Goal: Information Seeking & Learning: Learn about a topic

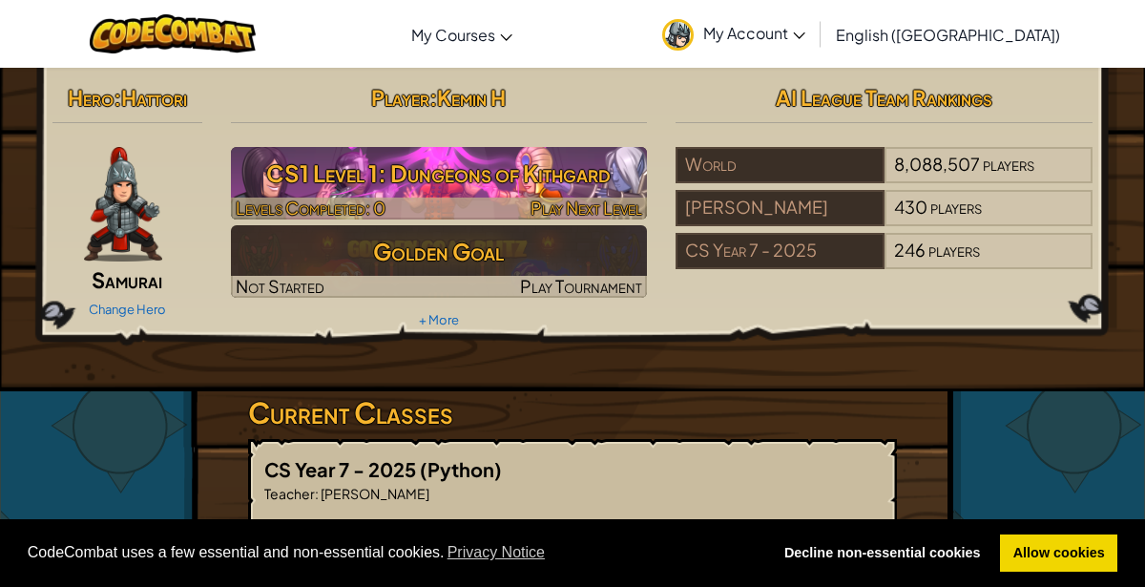
click at [389, 182] on h3 "CS1 Level 1: Dungeons of Kithgard" at bounding box center [439, 173] width 417 height 43
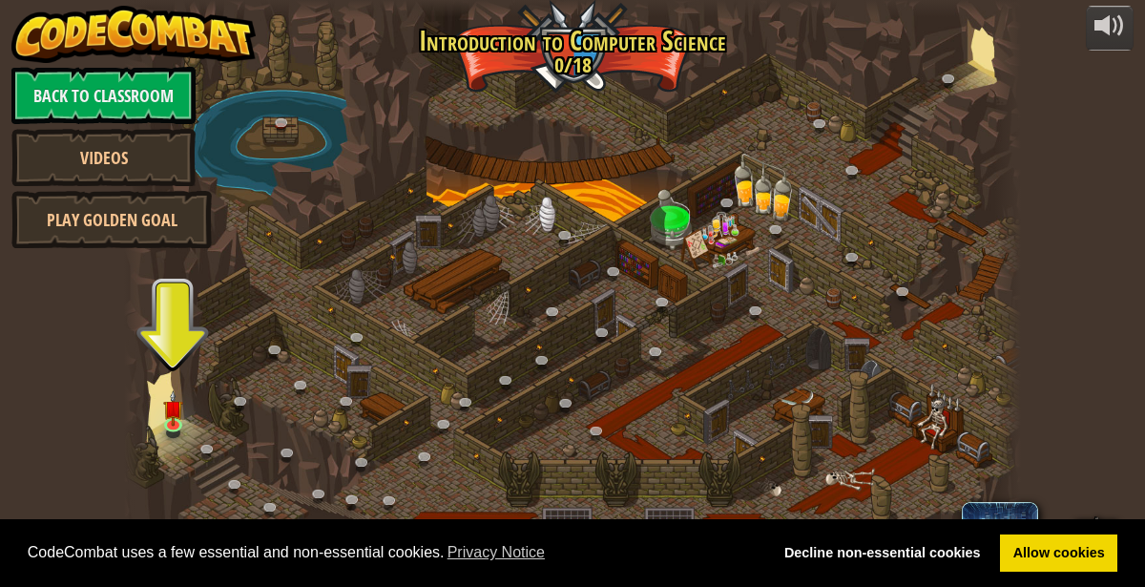
click at [186, 442] on div at bounding box center [573, 293] width 898 height 587
click at [182, 434] on link at bounding box center [176, 425] width 38 height 38
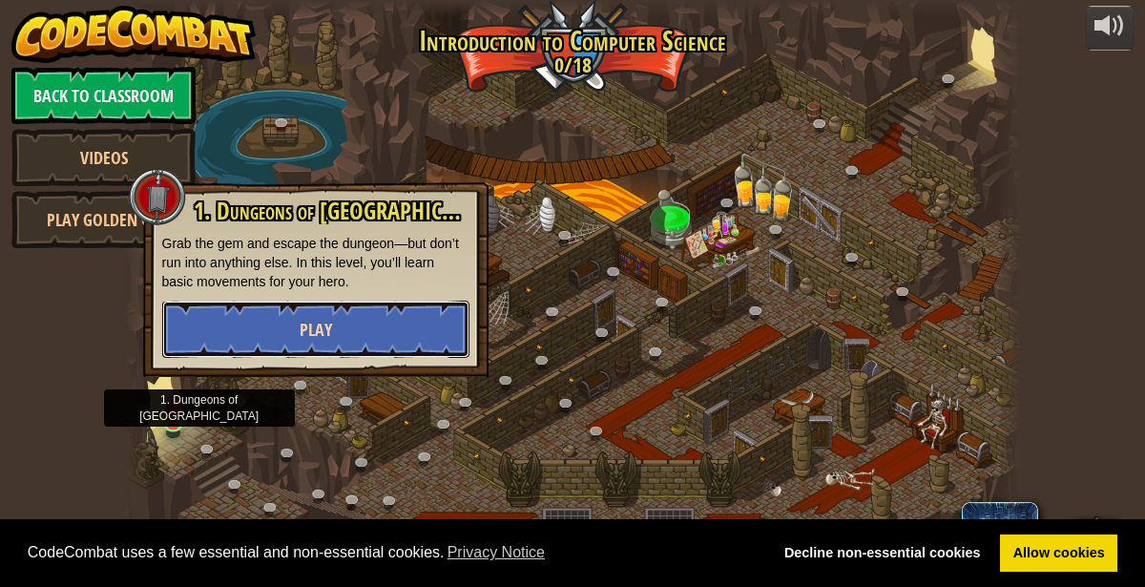
click at [212, 317] on button "Play" at bounding box center [315, 329] width 307 height 57
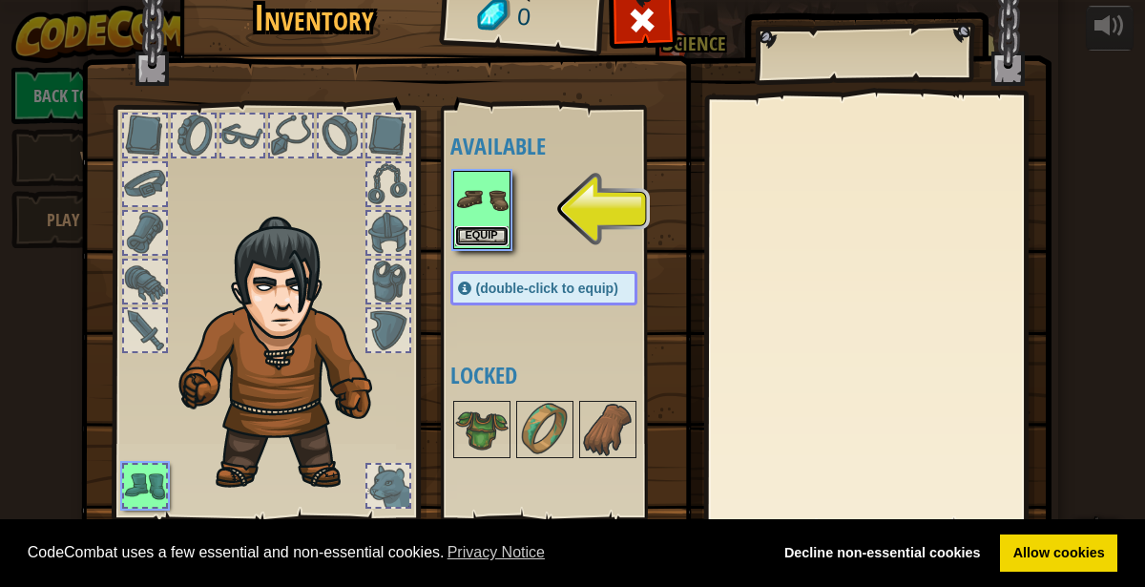
click at [474, 226] on button "Equip" at bounding box center [481, 236] width 53 height 20
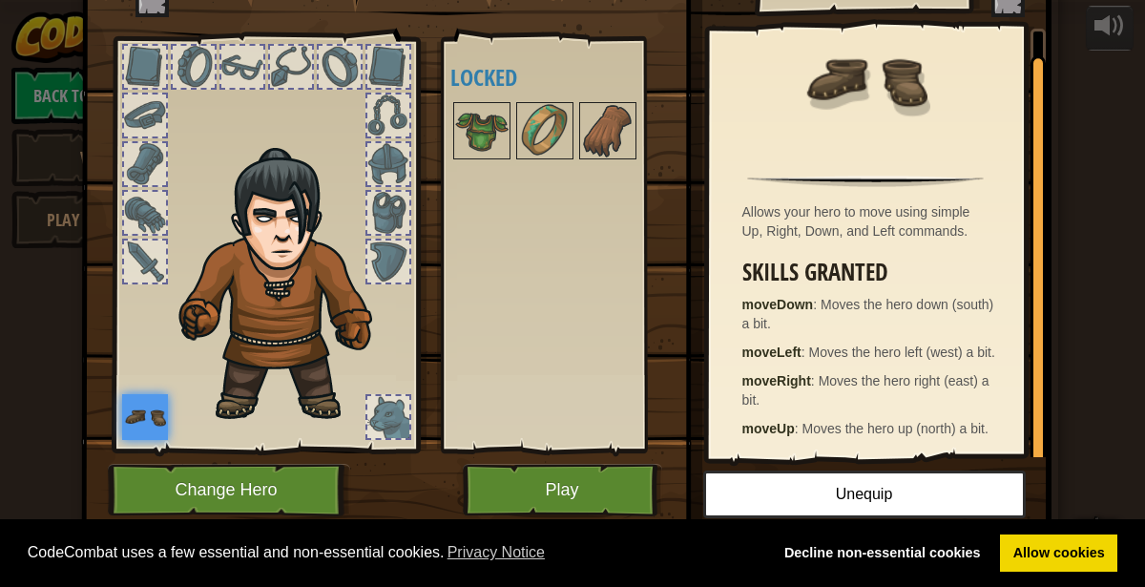
scroll to position [72, 0]
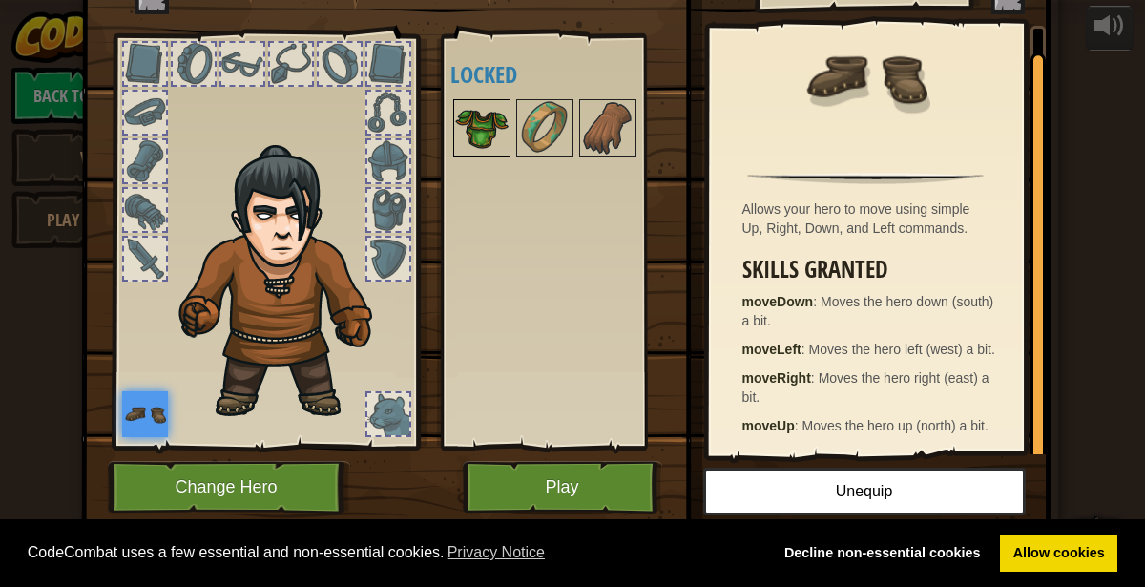
click at [488, 129] on img at bounding box center [481, 127] width 53 height 53
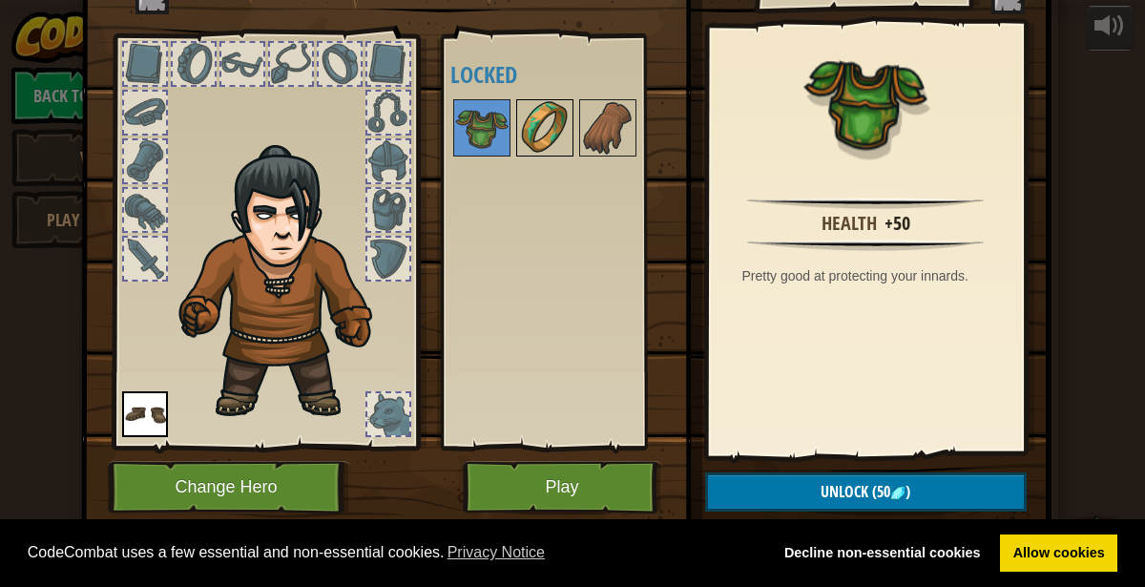
click at [544, 136] on img at bounding box center [544, 127] width 53 height 53
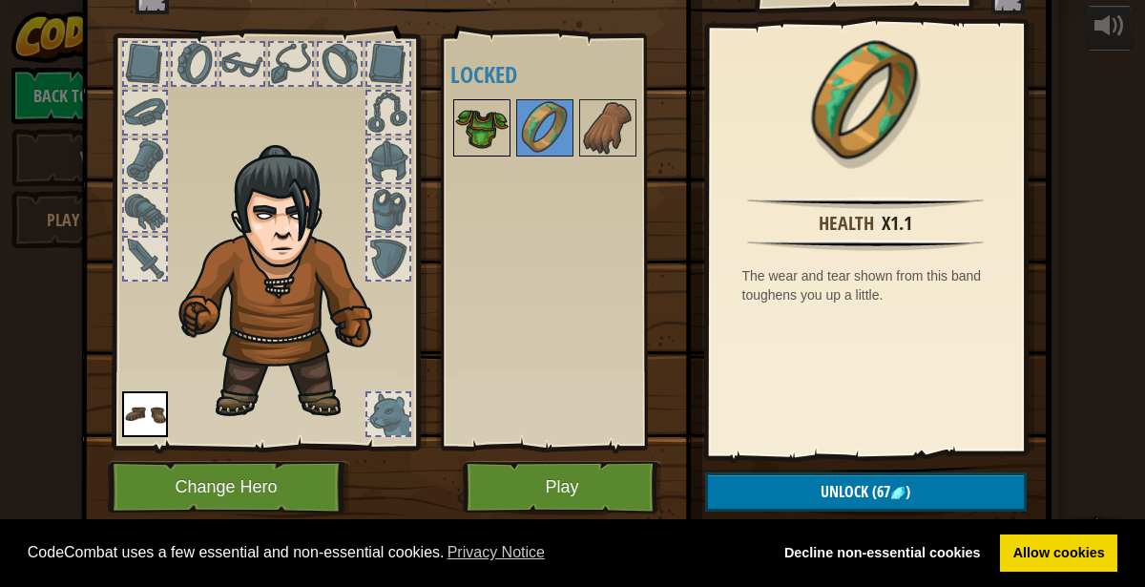
click at [489, 123] on img at bounding box center [481, 127] width 53 height 53
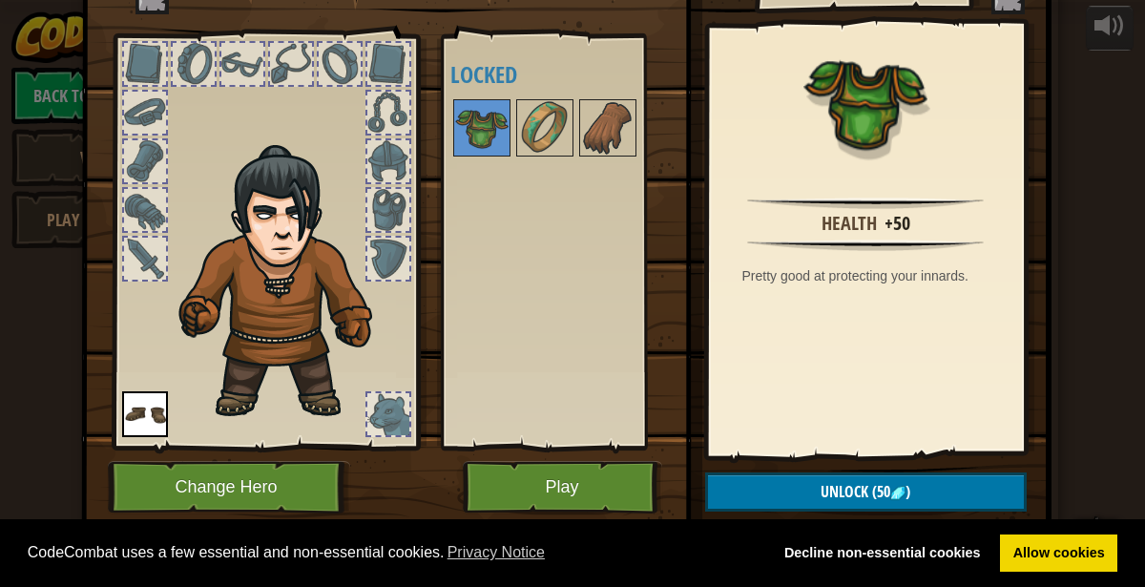
click at [158, 266] on div at bounding box center [145, 259] width 42 height 42
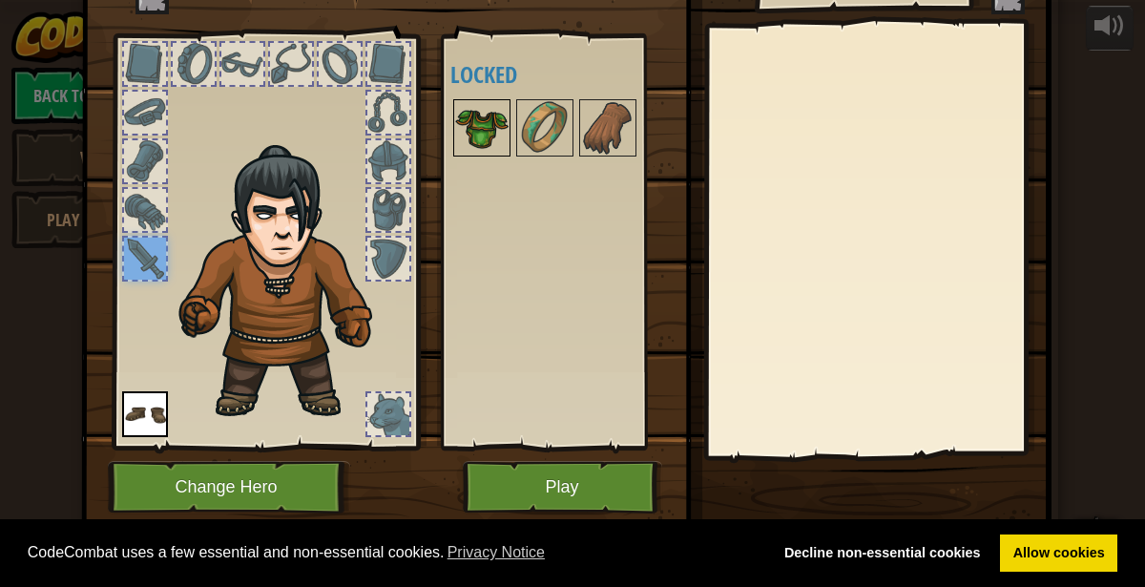
click at [488, 133] on img at bounding box center [481, 127] width 53 height 53
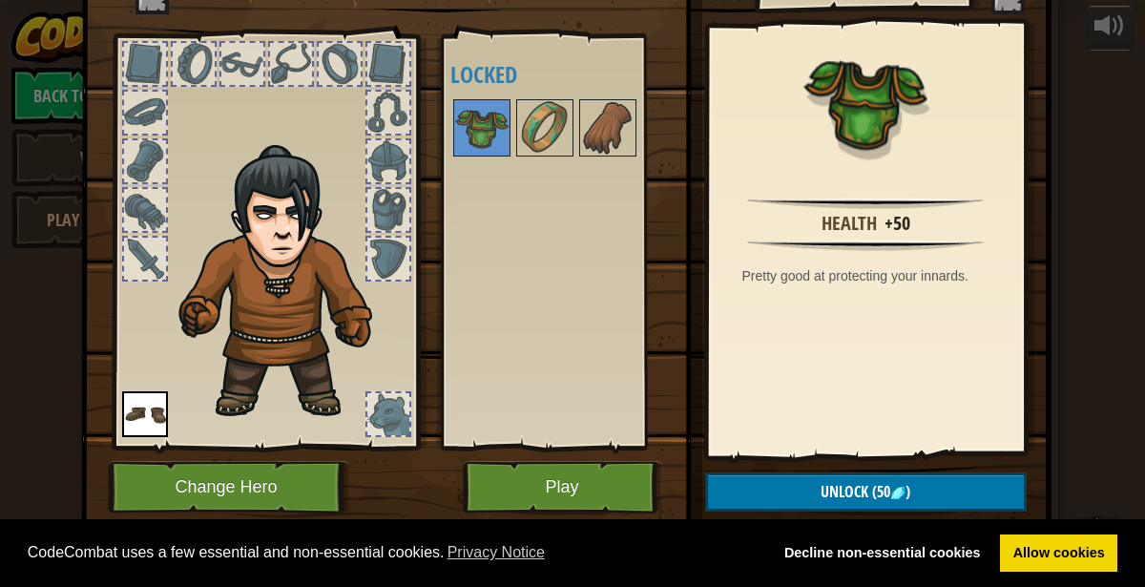
click at [152, 154] on div at bounding box center [145, 161] width 42 height 42
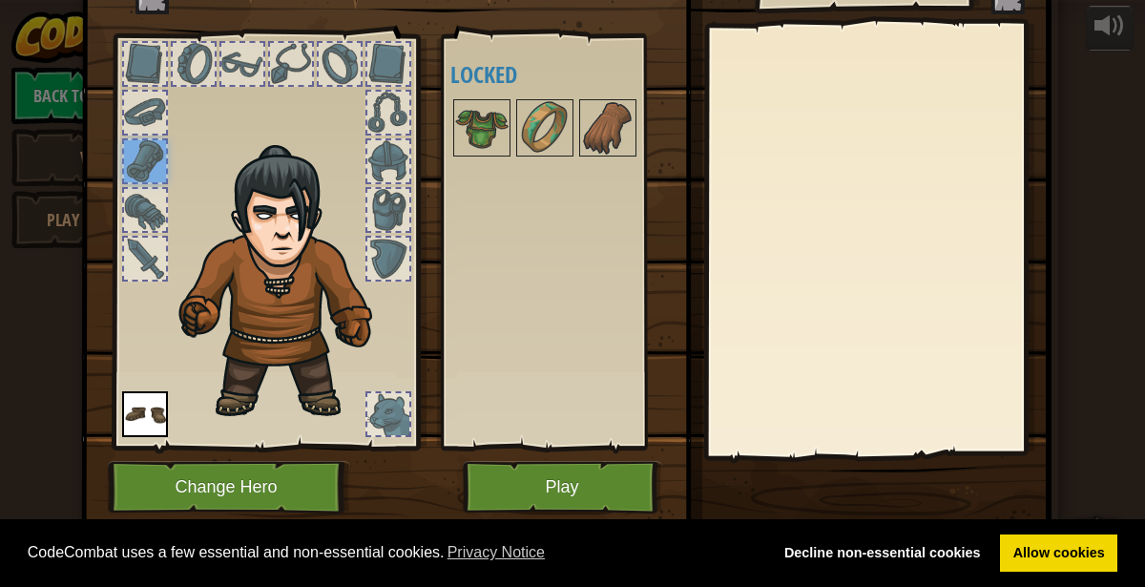
click at [147, 218] on div at bounding box center [145, 210] width 42 height 42
click at [137, 85] on div at bounding box center [145, 64] width 46 height 46
click at [143, 117] on div at bounding box center [145, 113] width 42 height 42
click at [198, 57] on div at bounding box center [194, 64] width 42 height 42
click at [197, 58] on div at bounding box center [194, 64] width 42 height 42
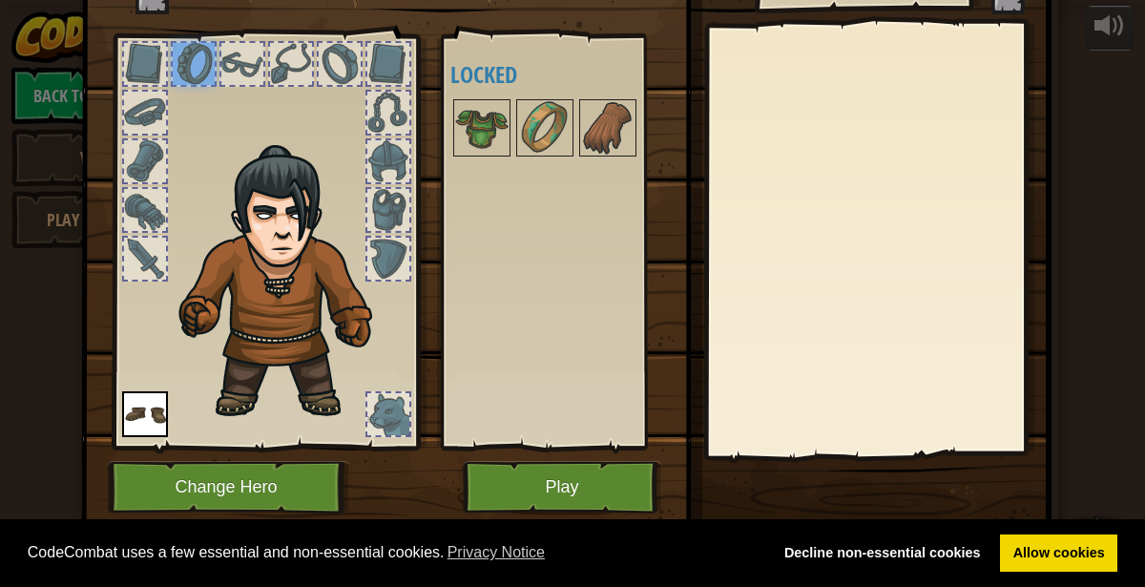
click at [234, 72] on div at bounding box center [242, 64] width 42 height 42
click at [281, 66] on div at bounding box center [291, 64] width 42 height 42
click at [315, 72] on div at bounding box center [265, 236] width 315 height 429
click at [343, 74] on div at bounding box center [340, 64] width 42 height 42
click at [390, 65] on div at bounding box center [388, 64] width 42 height 42
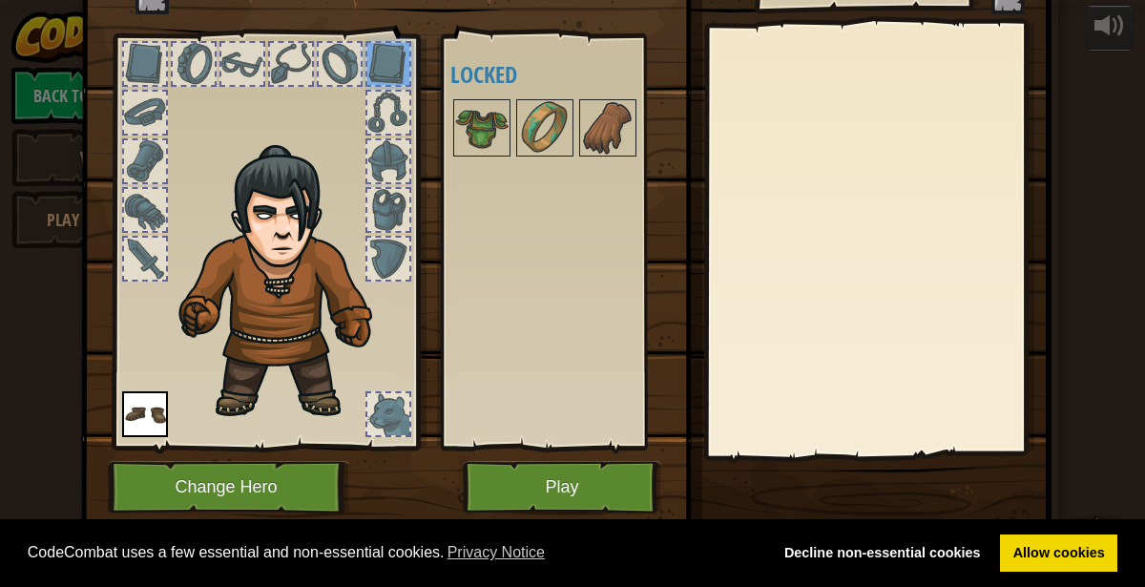
click at [379, 120] on div at bounding box center [388, 113] width 42 height 42
click at [488, 133] on img at bounding box center [481, 127] width 53 height 53
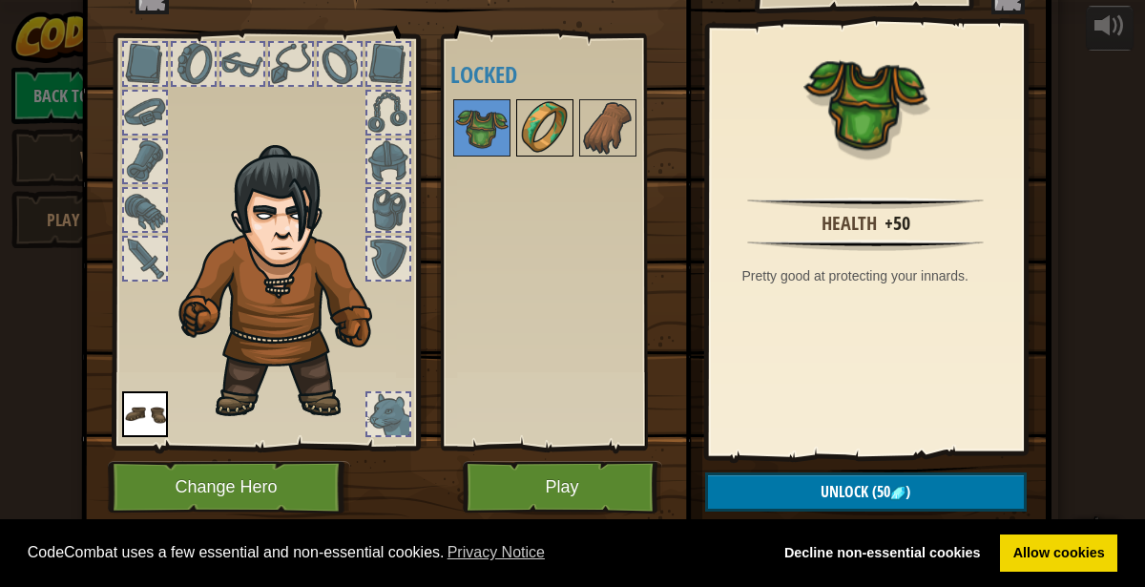
click at [540, 134] on img at bounding box center [544, 127] width 53 height 53
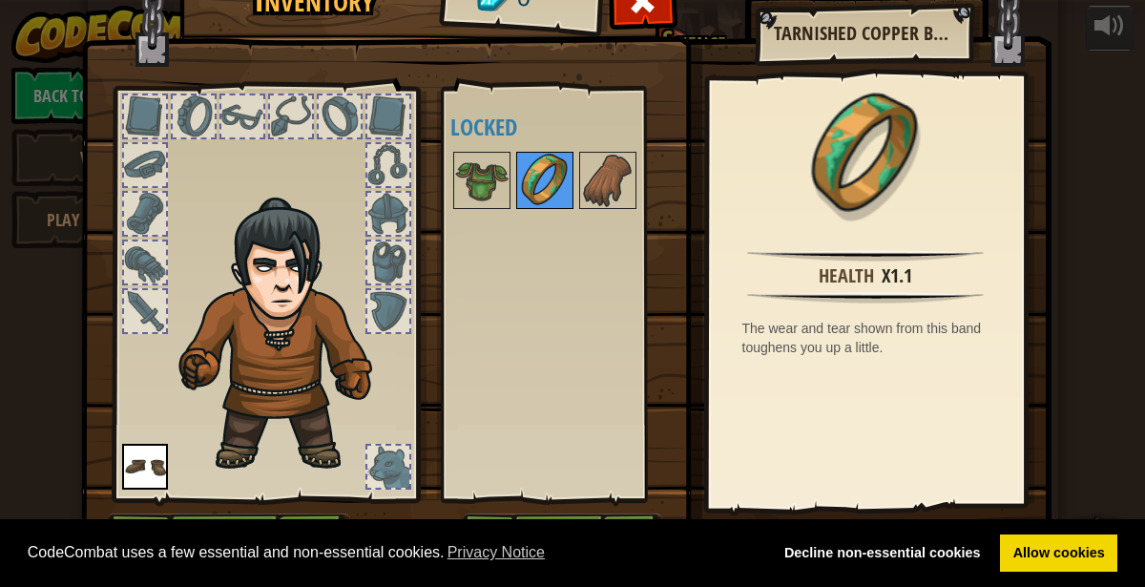
scroll to position [0, 0]
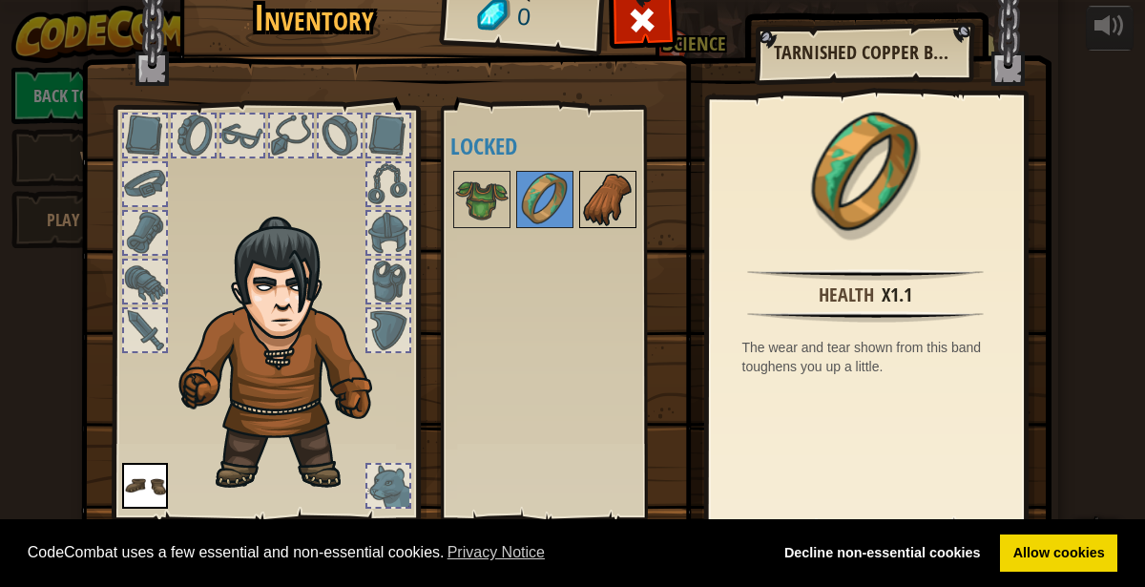
click at [603, 184] on img at bounding box center [607, 199] width 53 height 53
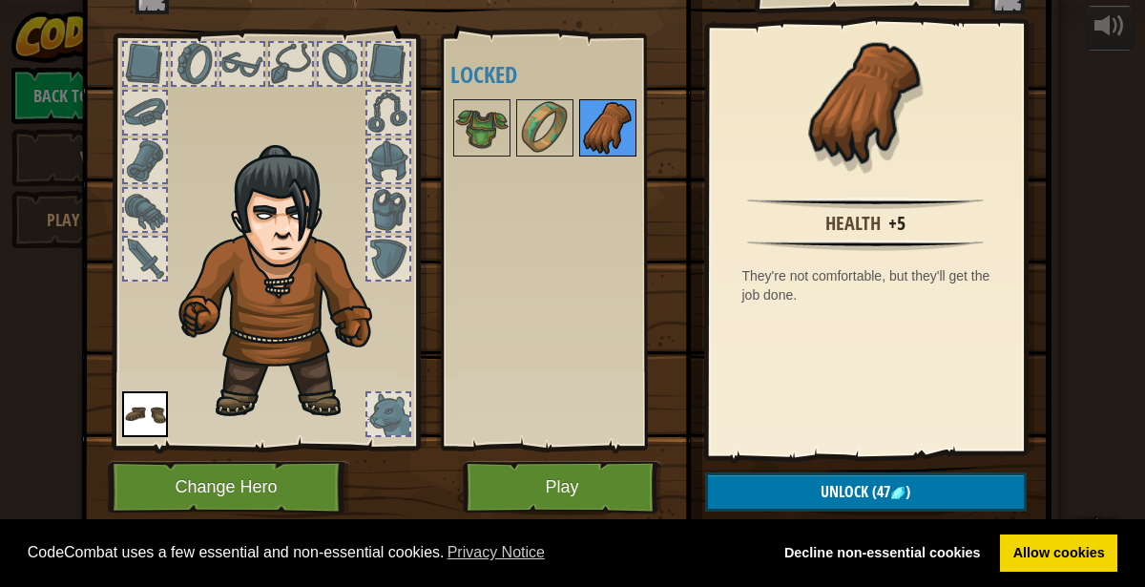
scroll to position [70, 0]
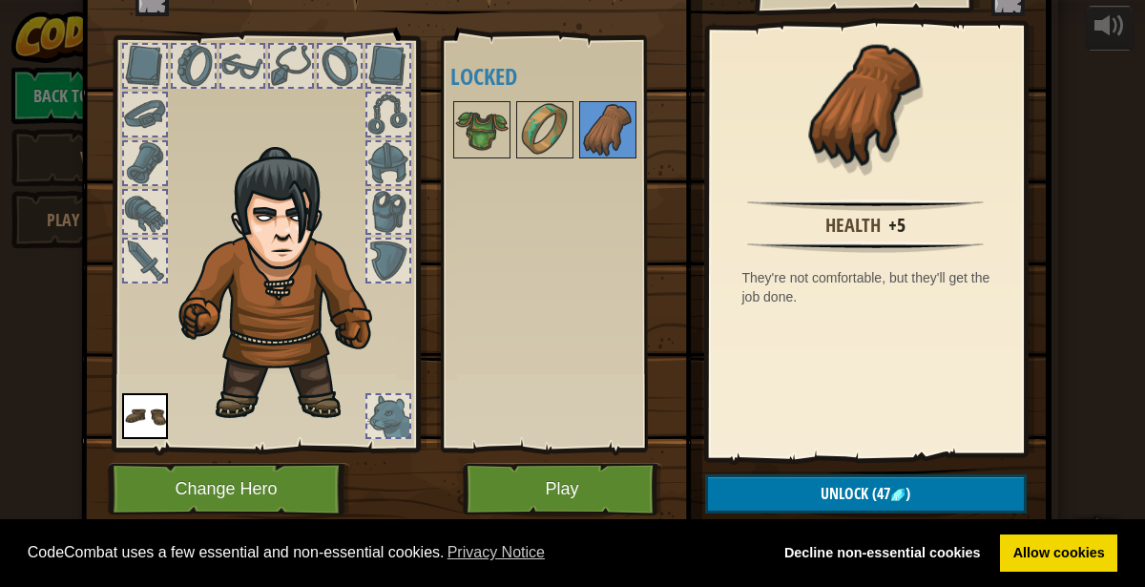
click at [382, 114] on div at bounding box center [388, 115] width 42 height 42
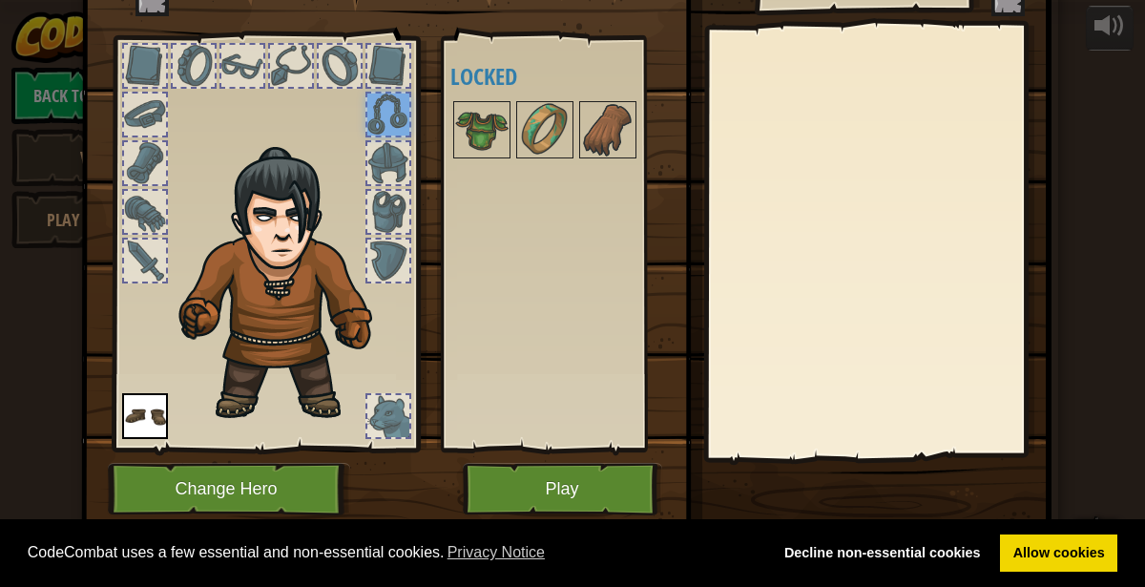
click at [399, 57] on div at bounding box center [388, 66] width 42 height 42
click at [324, 64] on div at bounding box center [340, 66] width 42 height 42
click at [300, 43] on div at bounding box center [291, 66] width 46 height 46
click at [385, 150] on div at bounding box center [388, 163] width 42 height 42
click at [383, 205] on div at bounding box center [388, 212] width 42 height 42
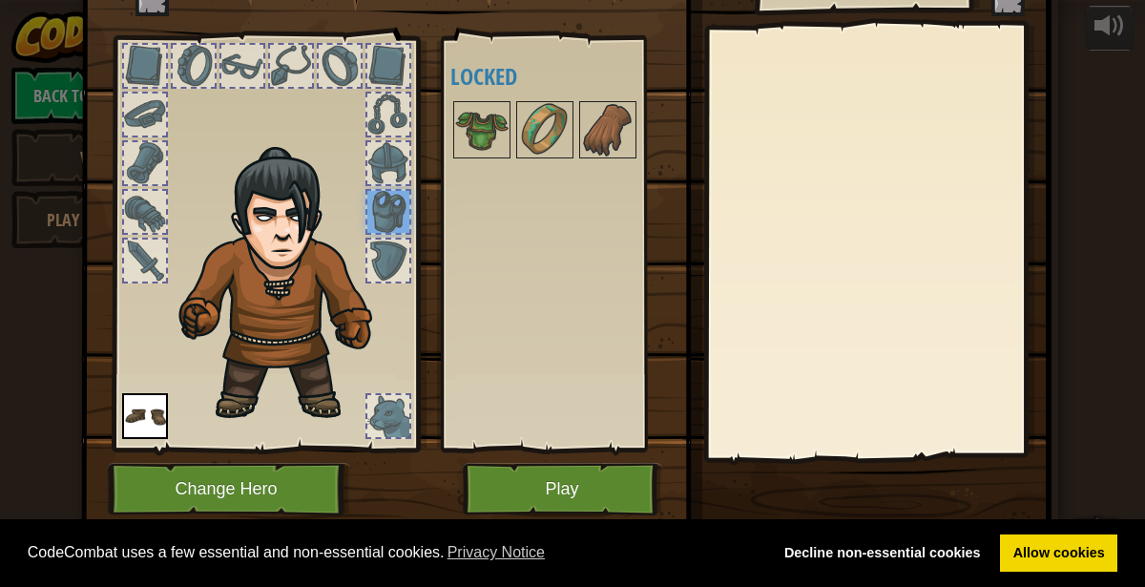
click at [377, 262] on div at bounding box center [388, 260] width 42 height 42
click at [134, 280] on div at bounding box center [145, 260] width 42 height 42
click at [135, 421] on img at bounding box center [145, 416] width 46 height 46
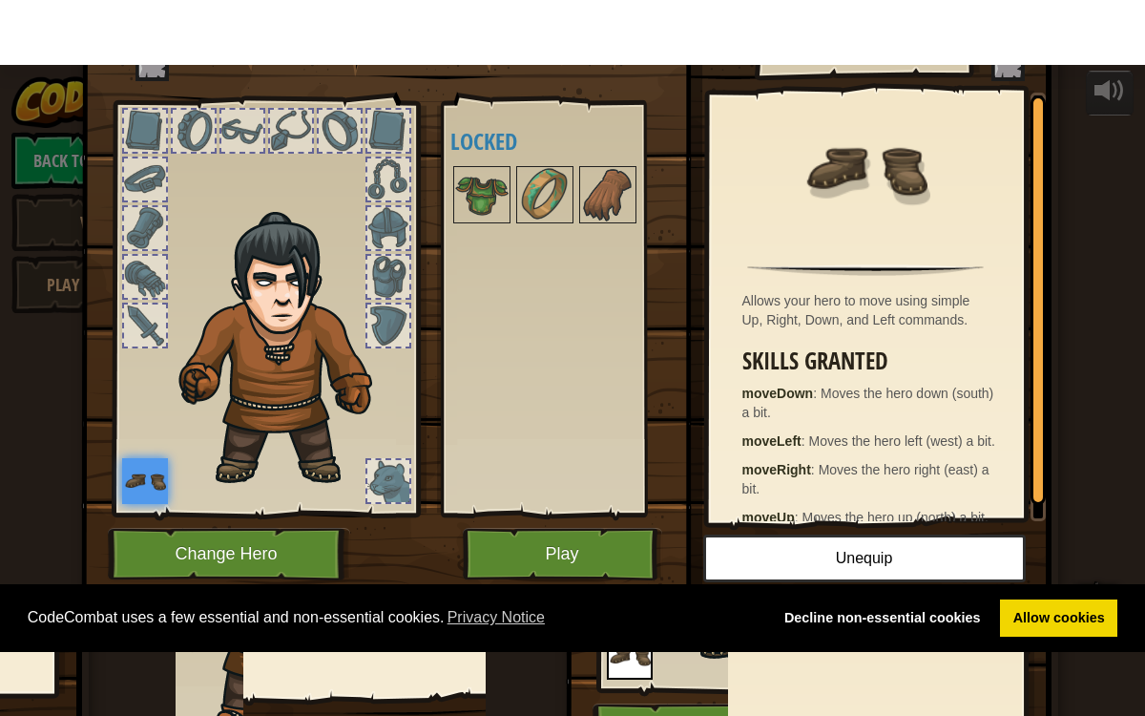
scroll to position [25, 0]
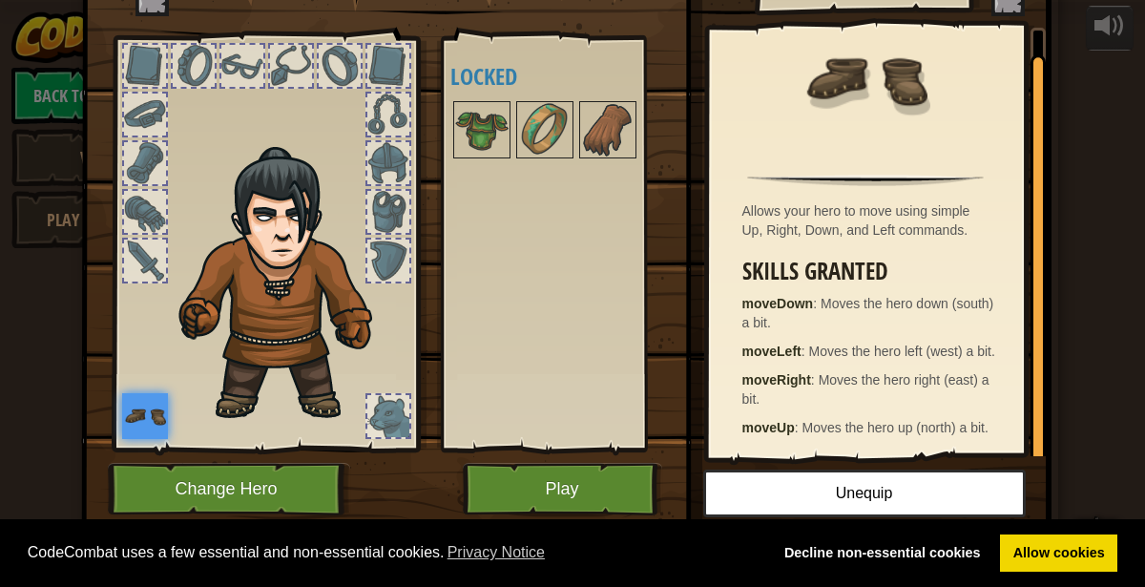
click at [387, 415] on div at bounding box center [388, 416] width 42 height 42
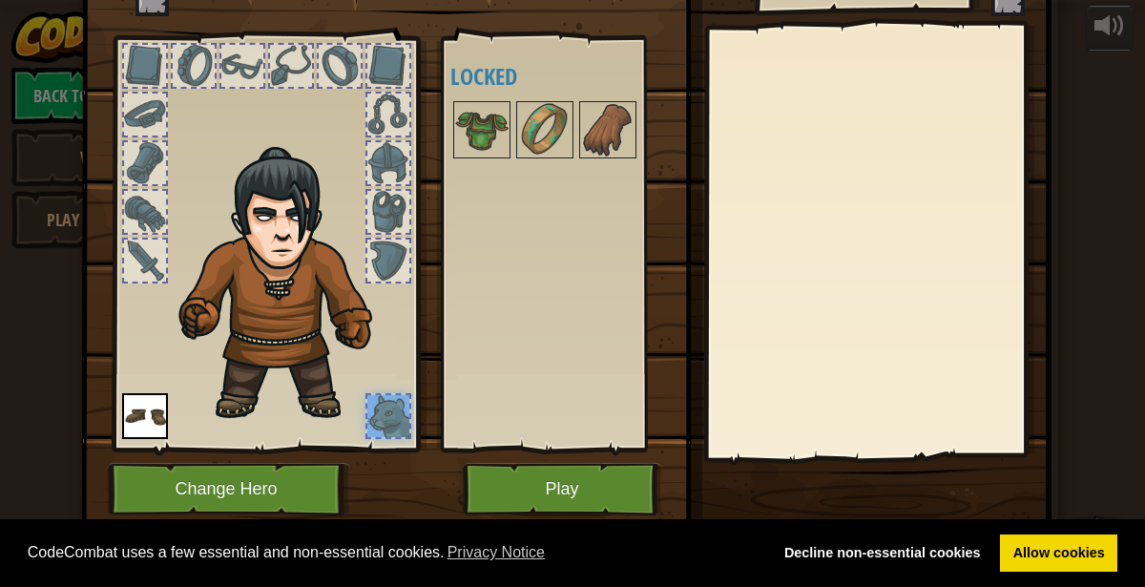
click at [377, 262] on div at bounding box center [388, 260] width 42 height 42
click at [381, 206] on div at bounding box center [388, 212] width 42 height 42
click at [408, 156] on div at bounding box center [388, 163] width 42 height 42
click at [401, 114] on div at bounding box center [388, 115] width 42 height 42
click at [387, 66] on div at bounding box center [388, 66] width 42 height 42
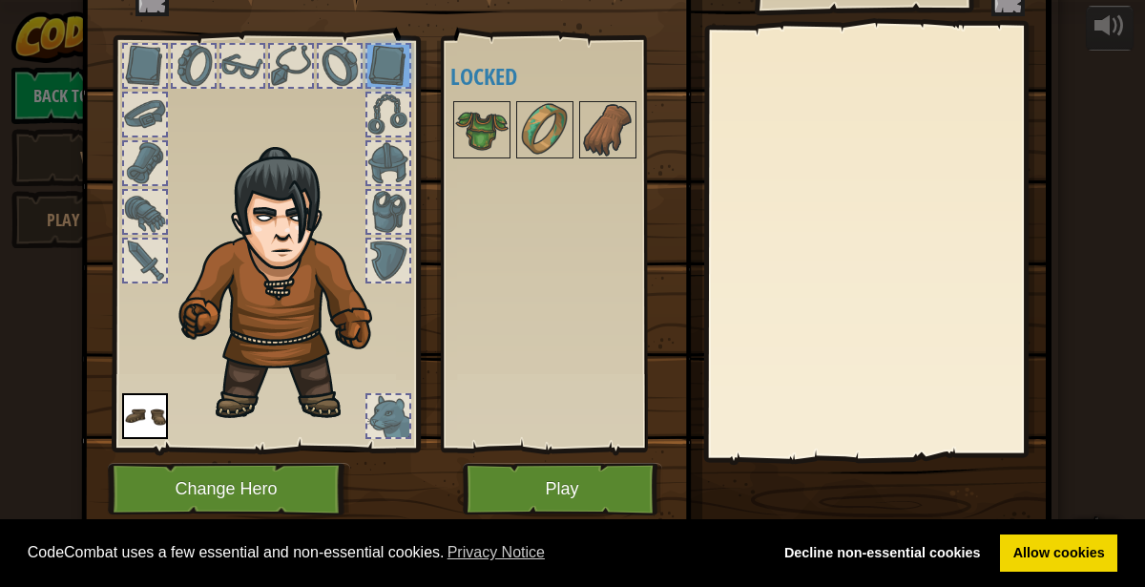
click at [330, 60] on div at bounding box center [340, 66] width 42 height 42
click at [489, 130] on img at bounding box center [481, 129] width 53 height 53
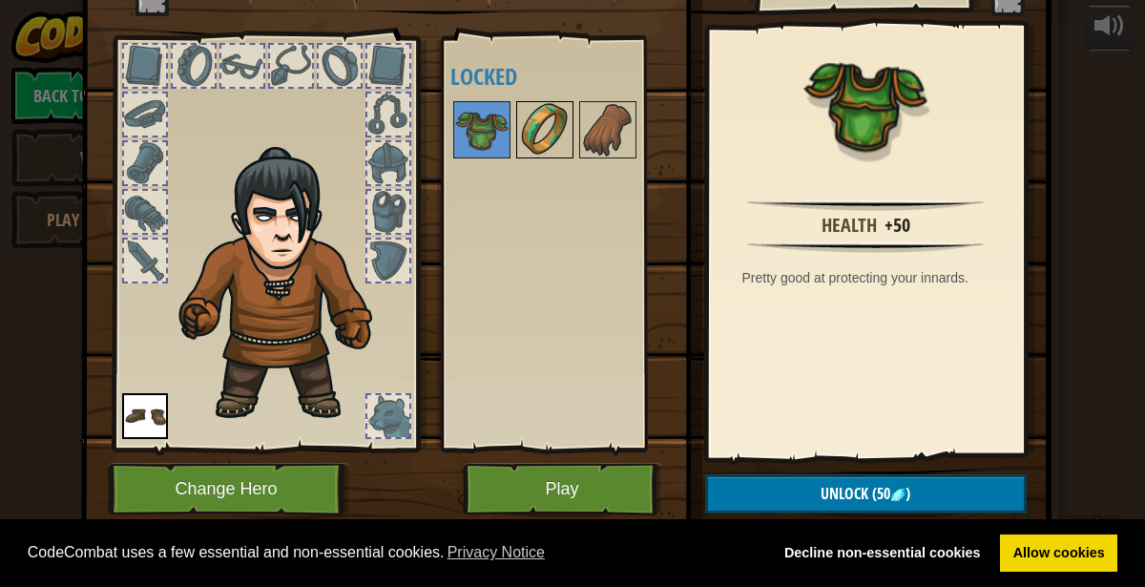
click at [525, 117] on img at bounding box center [544, 129] width 53 height 53
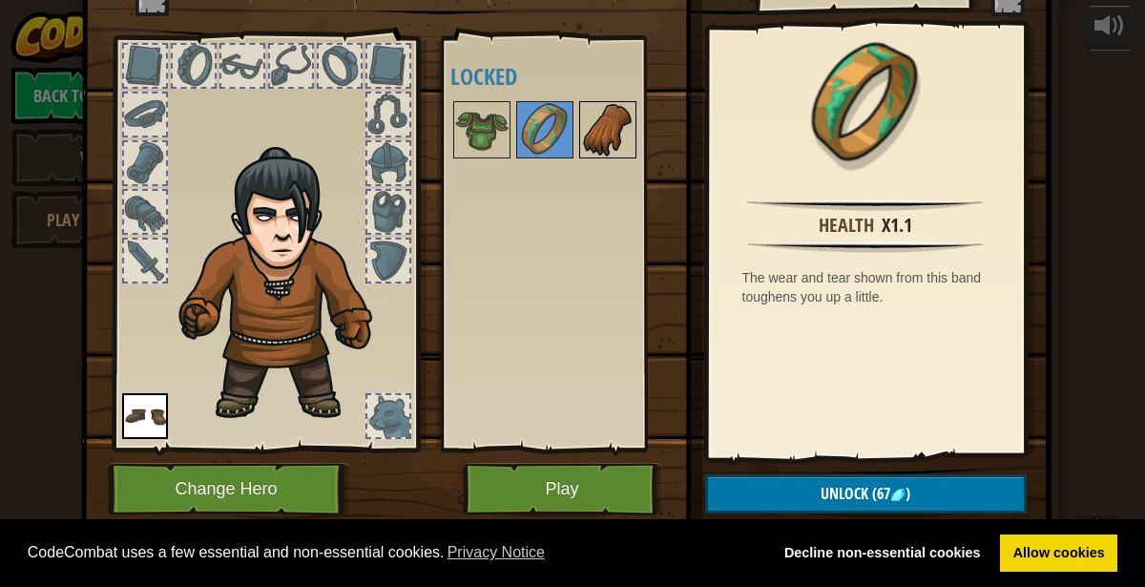
click at [608, 139] on img at bounding box center [607, 129] width 53 height 53
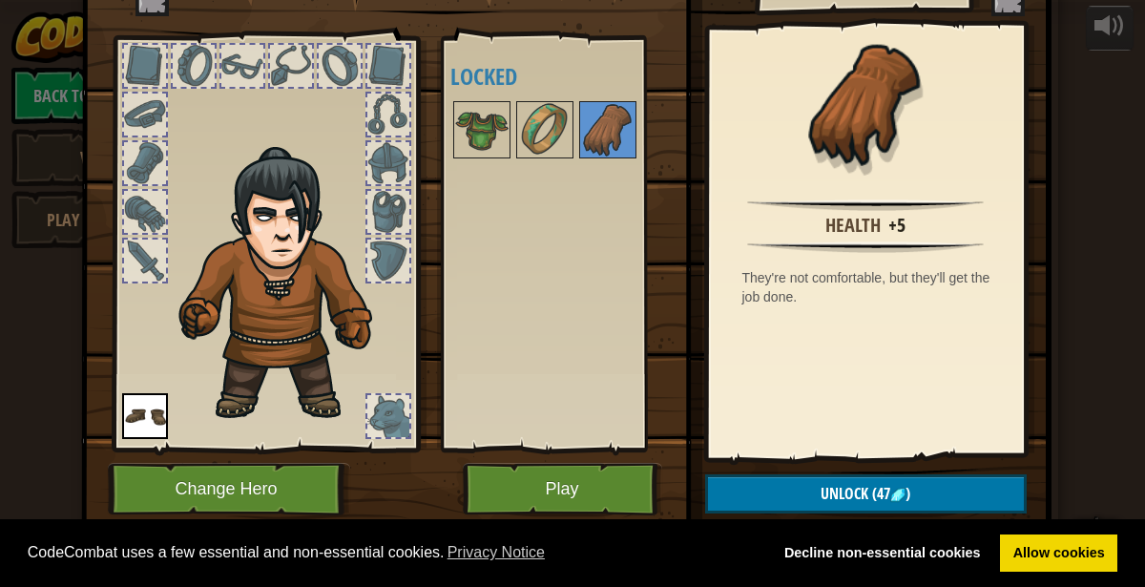
click at [357, 62] on div at bounding box center [340, 66] width 42 height 42
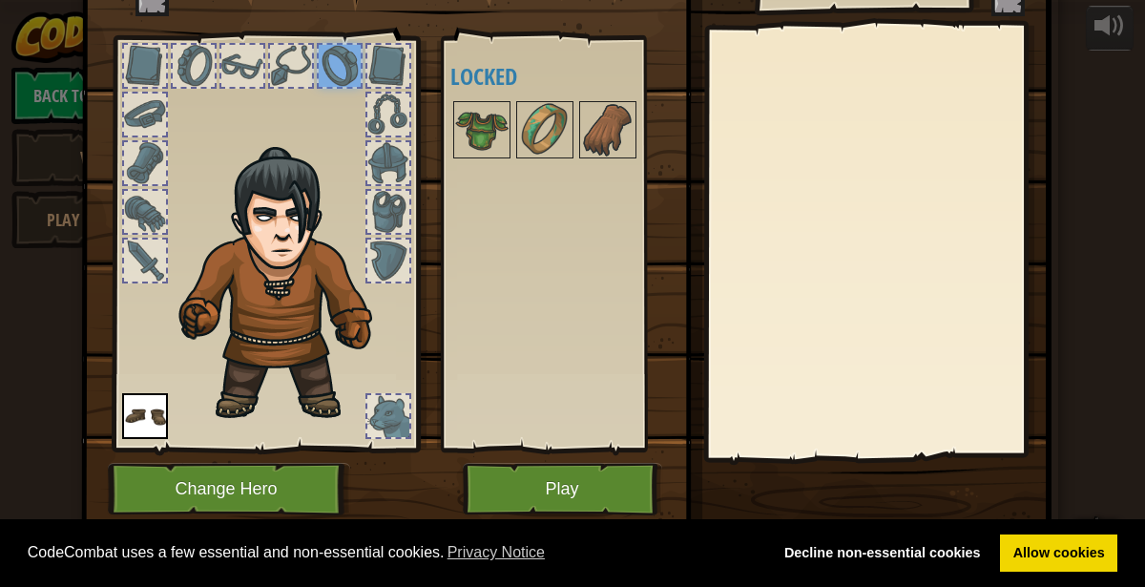
click at [399, 60] on div at bounding box center [388, 66] width 42 height 42
click at [290, 67] on div at bounding box center [291, 66] width 42 height 42
click at [246, 67] on div at bounding box center [242, 66] width 42 height 42
click at [198, 52] on div at bounding box center [194, 66] width 42 height 42
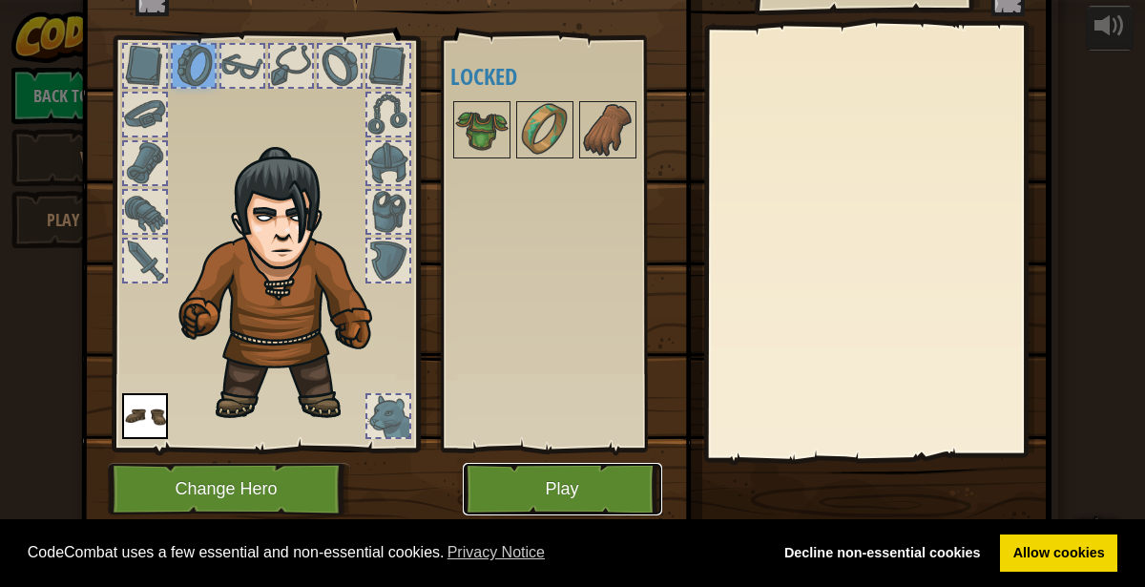
click at [575, 471] on button "Play" at bounding box center [562, 489] width 199 height 52
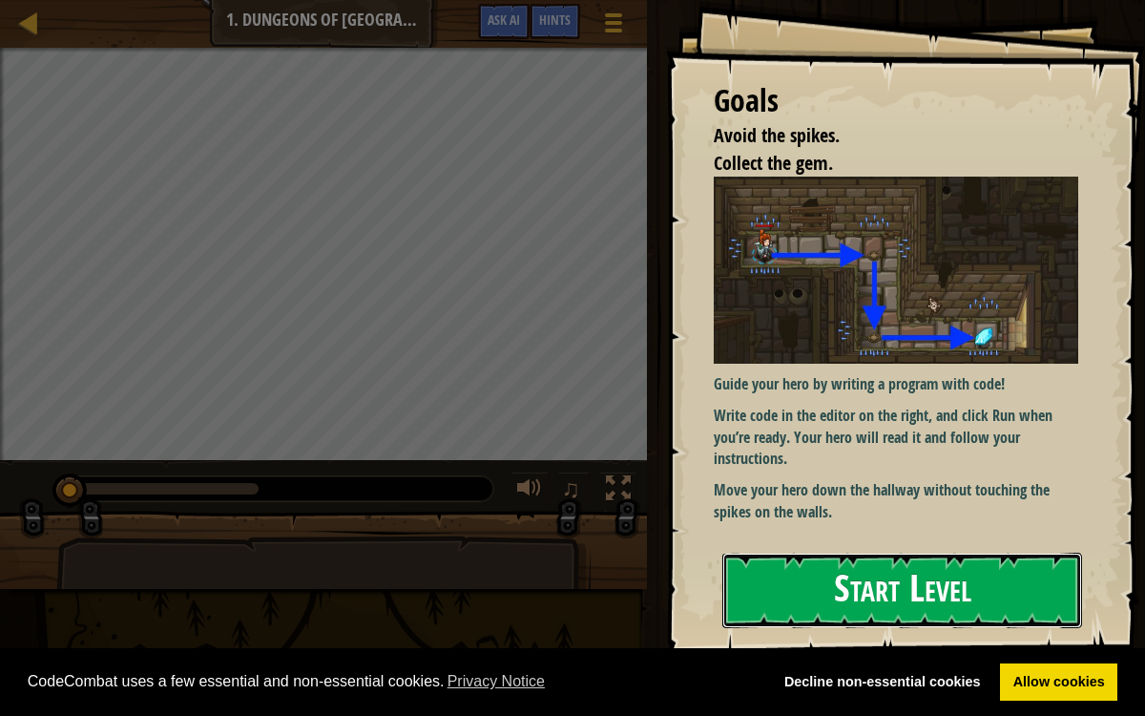
click at [993, 572] on button "Start Level" at bounding box center [902, 589] width 360 height 75
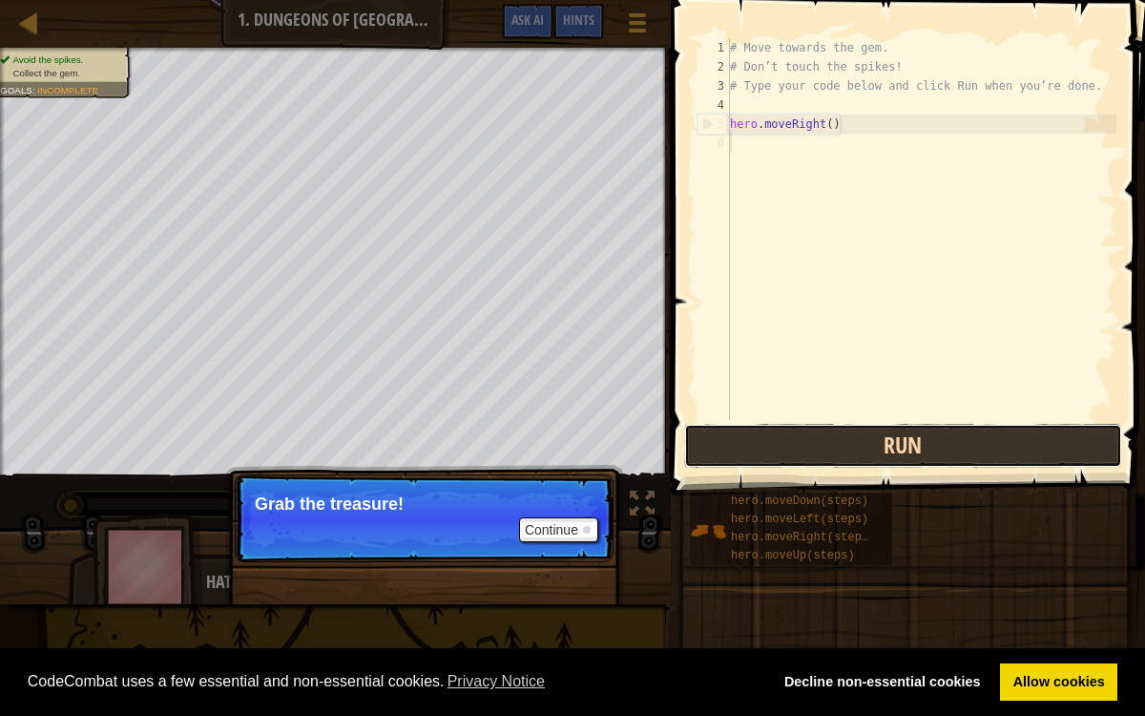
click at [981, 445] on button "Run" at bounding box center [903, 446] width 438 height 44
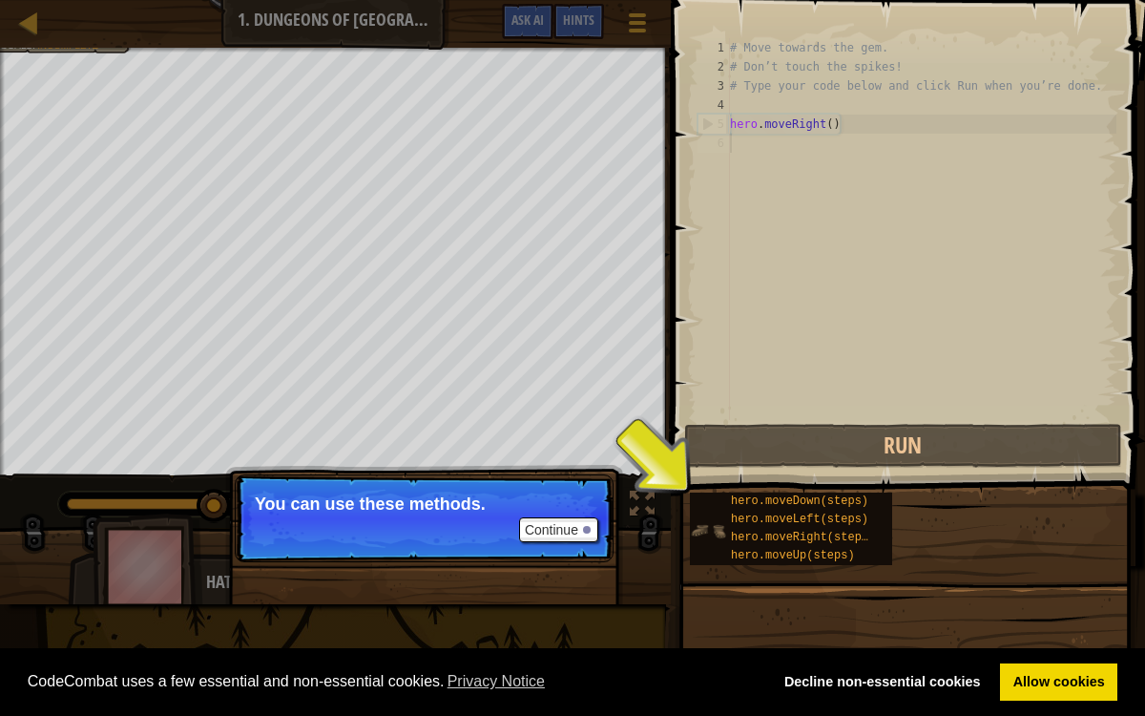
click at [720, 532] on img at bounding box center [708, 530] width 36 height 36
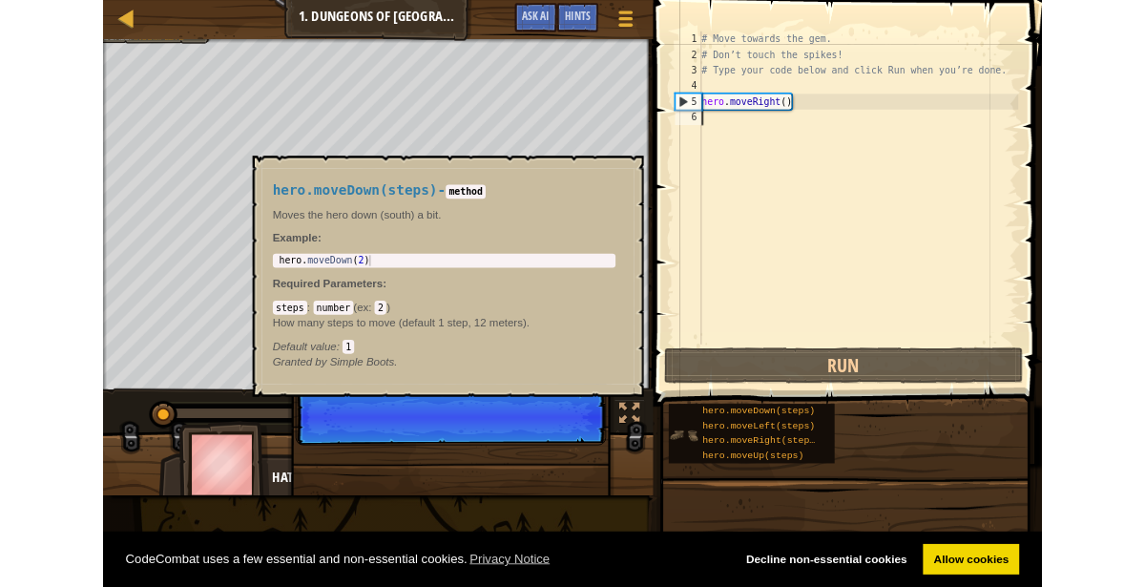
scroll to position [9, 0]
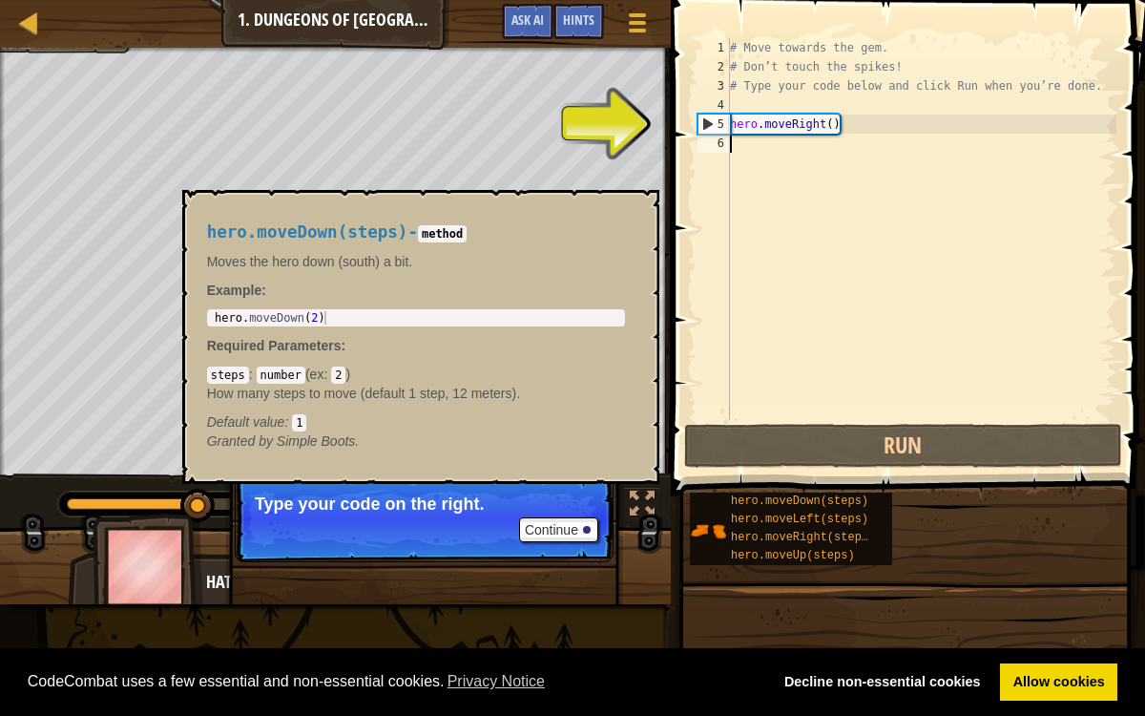
click at [797, 127] on div "# Move towards the gem. # Don’t touch the spikes! # Type your code below and cl…" at bounding box center [921, 248] width 390 height 420
type textarea "hero.moveRight()"
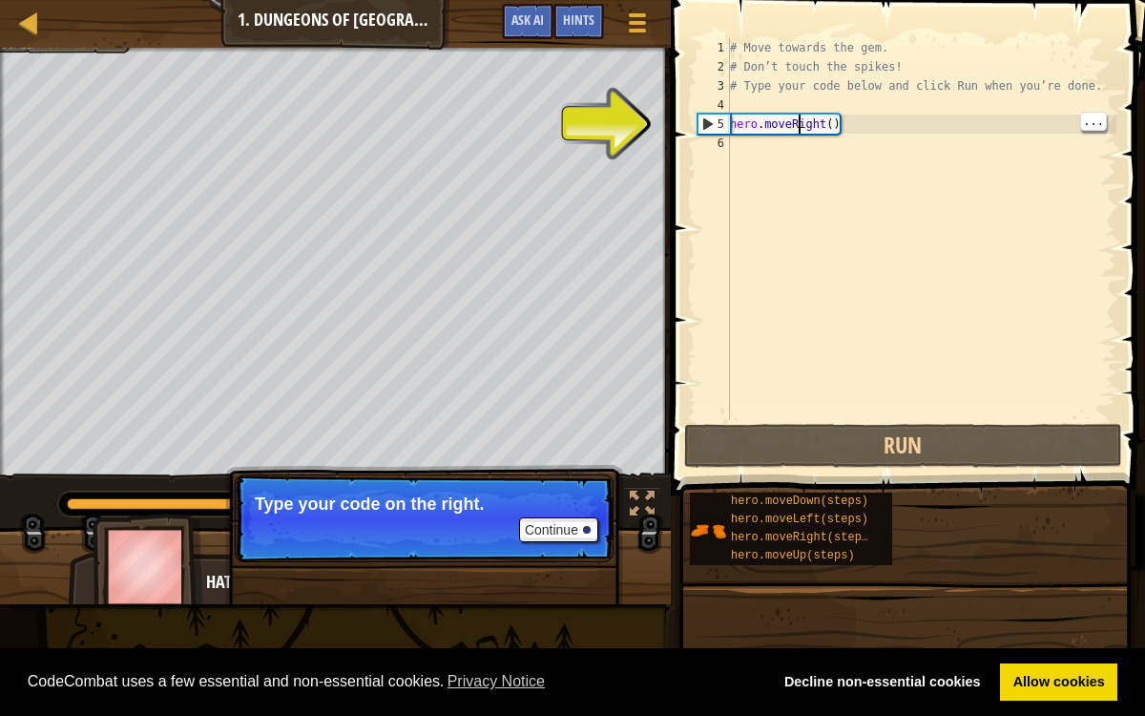
click at [854, 122] on div "# Move towards the gem. # Don’t touch the spikes! # Type your code below and cl…" at bounding box center [921, 248] width 390 height 420
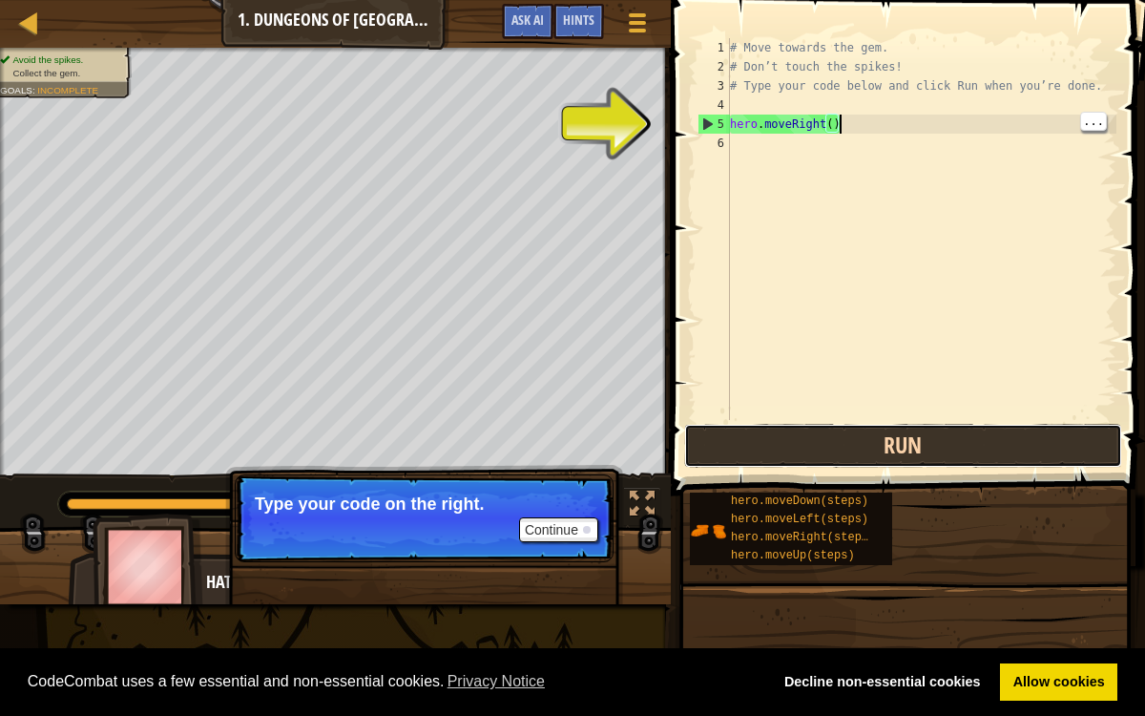
click at [946, 442] on button "Run" at bounding box center [903, 446] width 438 height 44
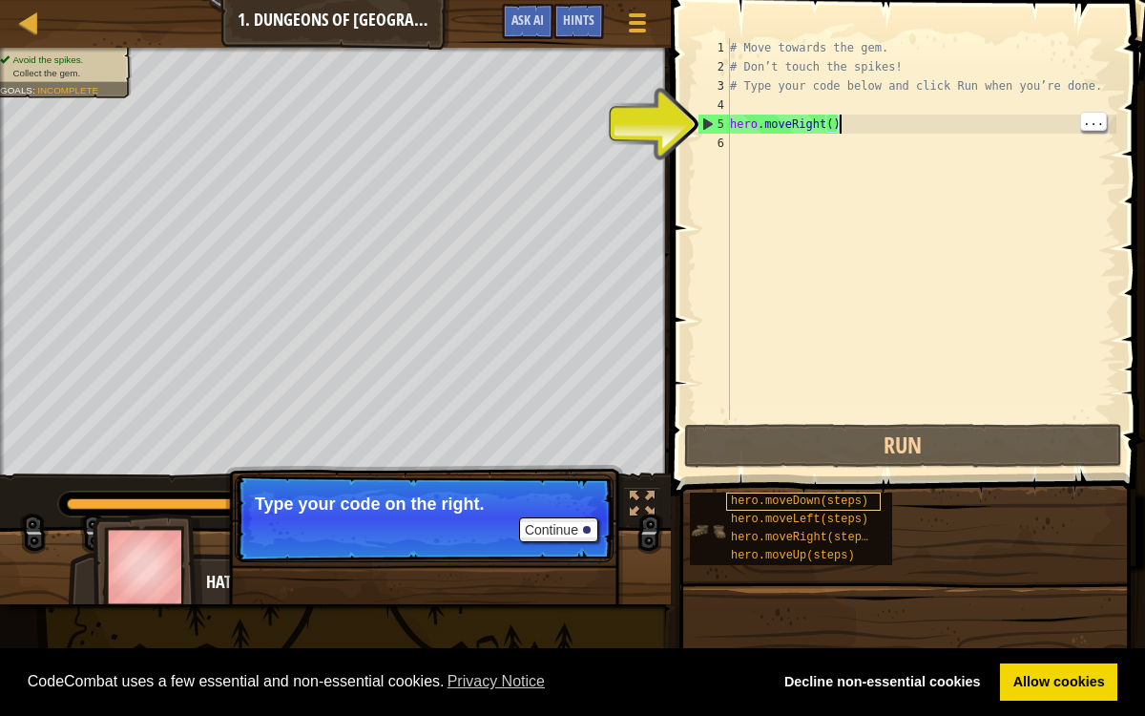
click at [849, 499] on span "hero.moveDown(steps)" at bounding box center [799, 500] width 137 height 13
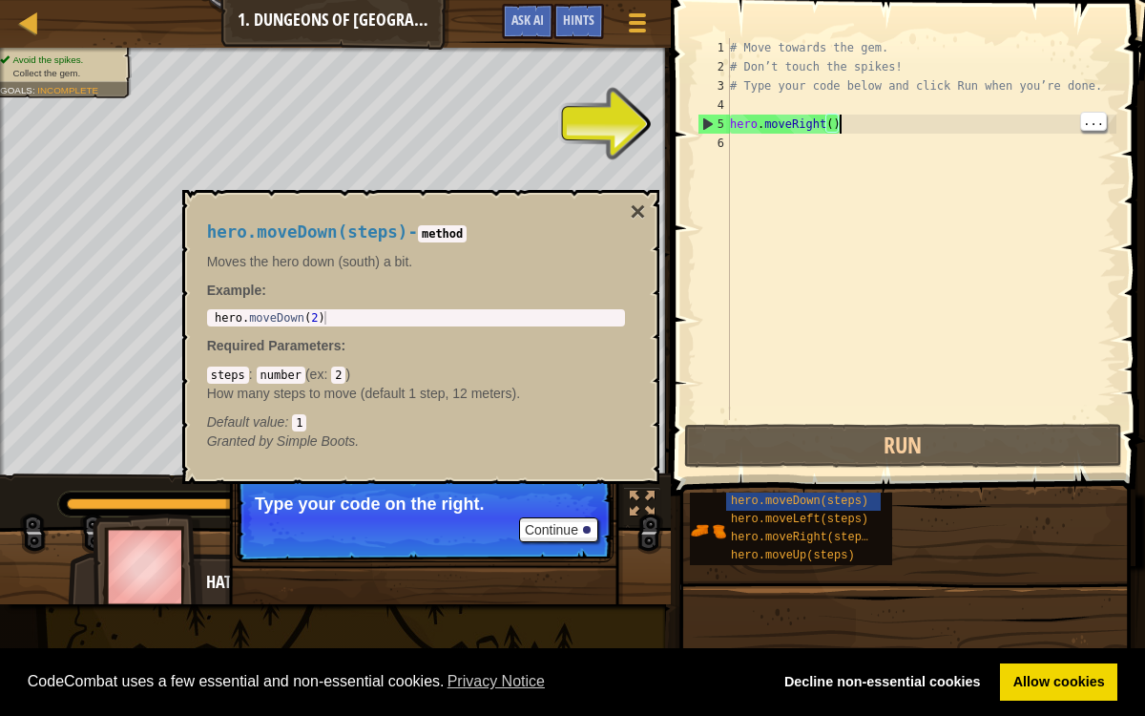
click at [324, 317] on div "hero . moveDown ( 2 )" at bounding box center [416, 331] width 410 height 40
type textarea "hero.moveDown(2)"
click at [868, 122] on div "# Move towards the gem. # Don’t touch the spikes! # Type your code below and cl…" at bounding box center [921, 248] width 390 height 420
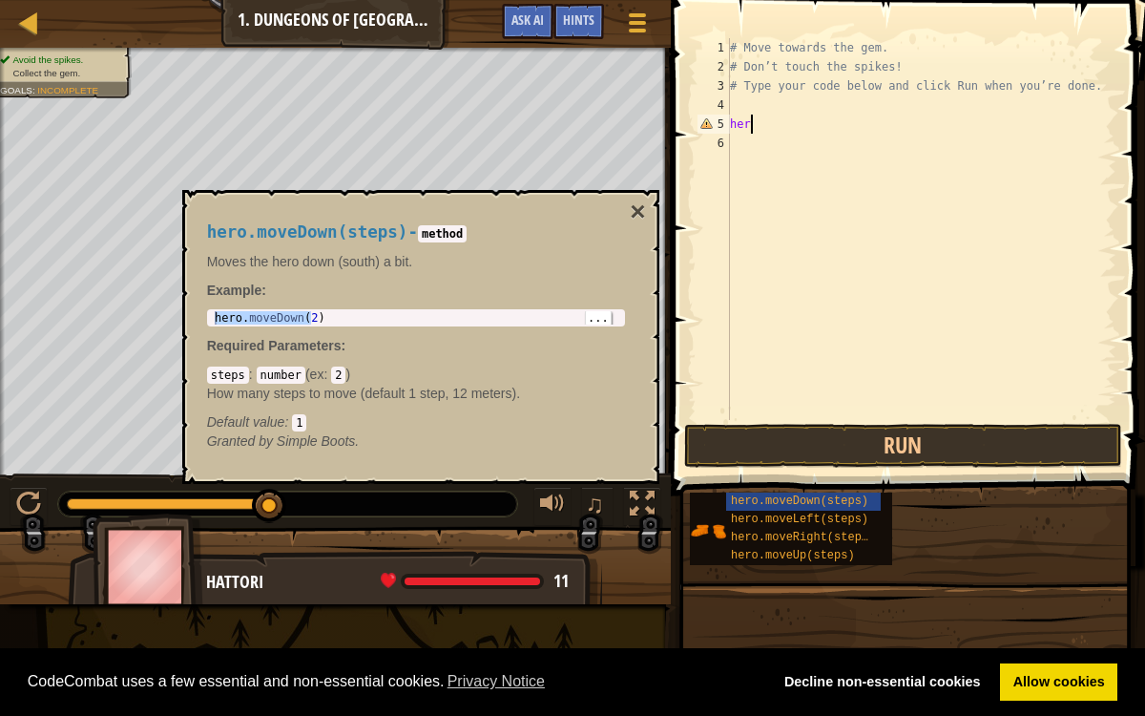
type textarea "h"
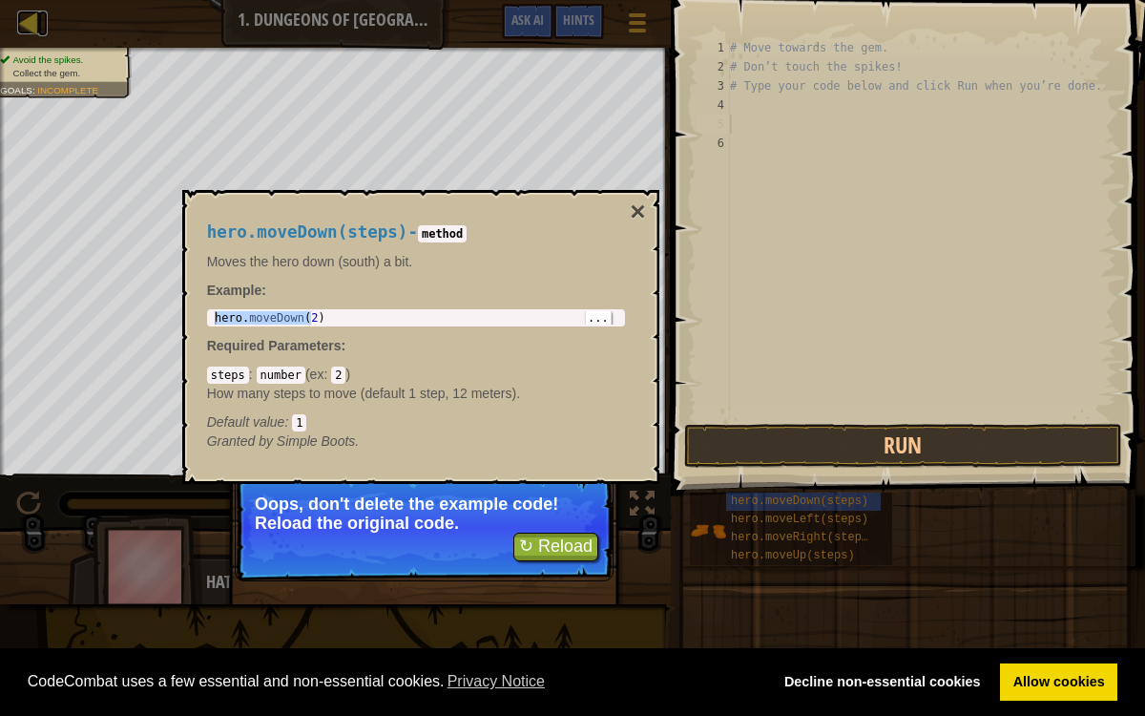
click at [43, 28] on link "Map" at bounding box center [43, 23] width 10 height 26
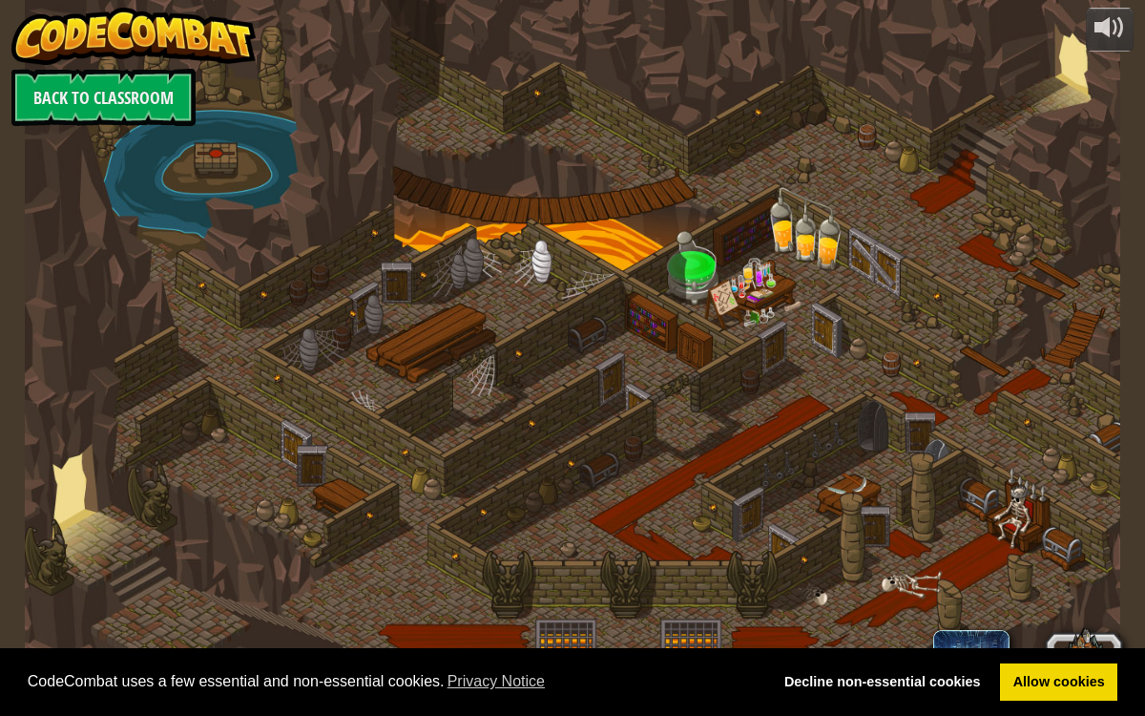
click at [36, 31] on img at bounding box center [133, 36] width 244 height 57
